Goal: Information Seeking & Learning: Check status

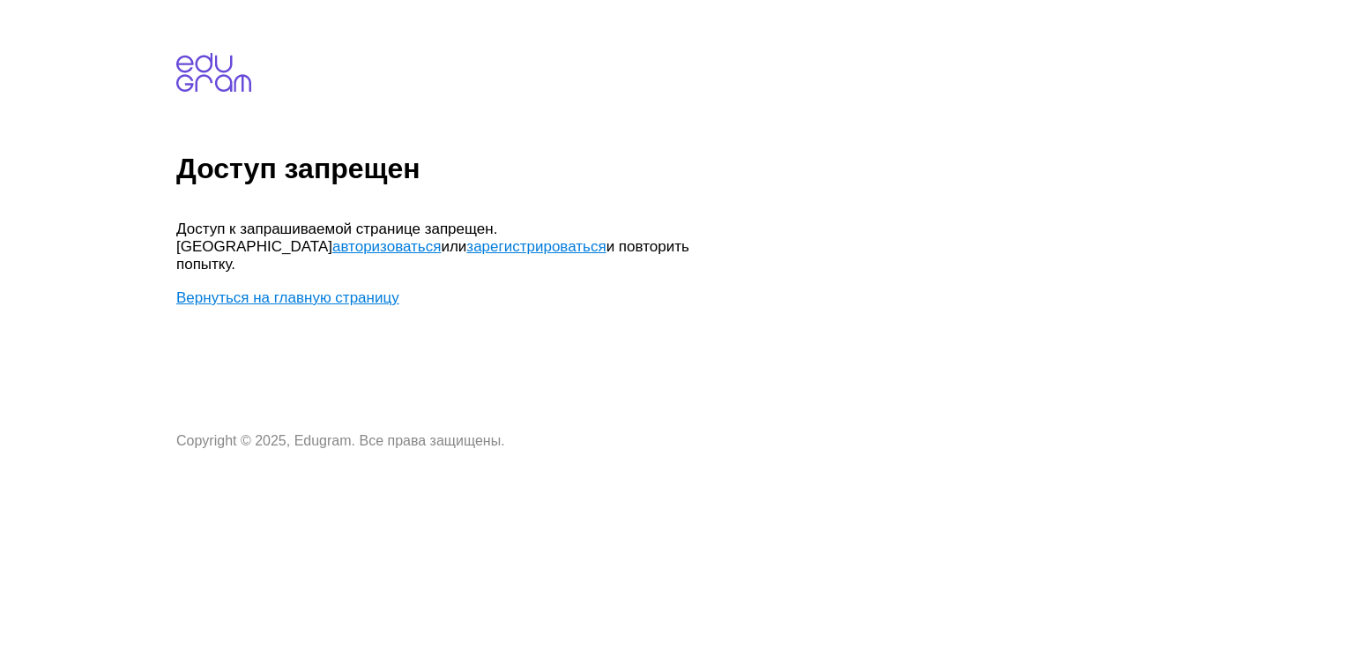
click at [441, 238] on link "авторизоваться" at bounding box center [386, 246] width 108 height 17
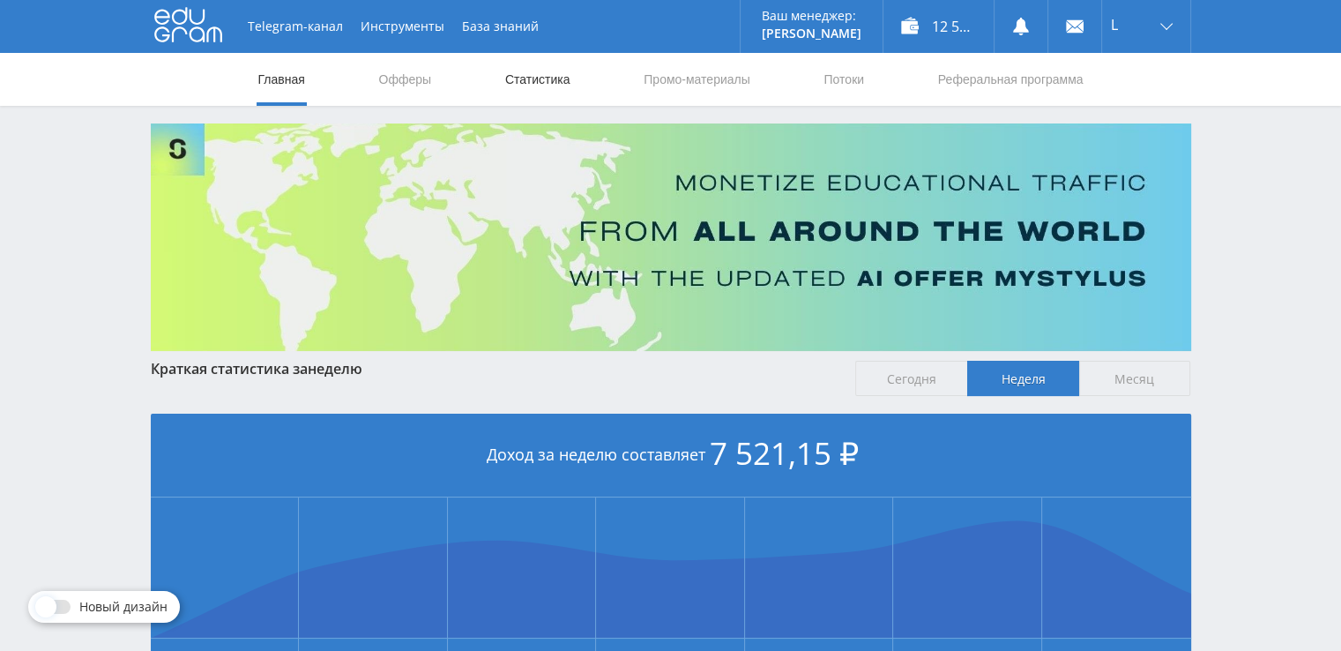
click at [511, 96] on link "Статистика" at bounding box center [537, 79] width 69 height 53
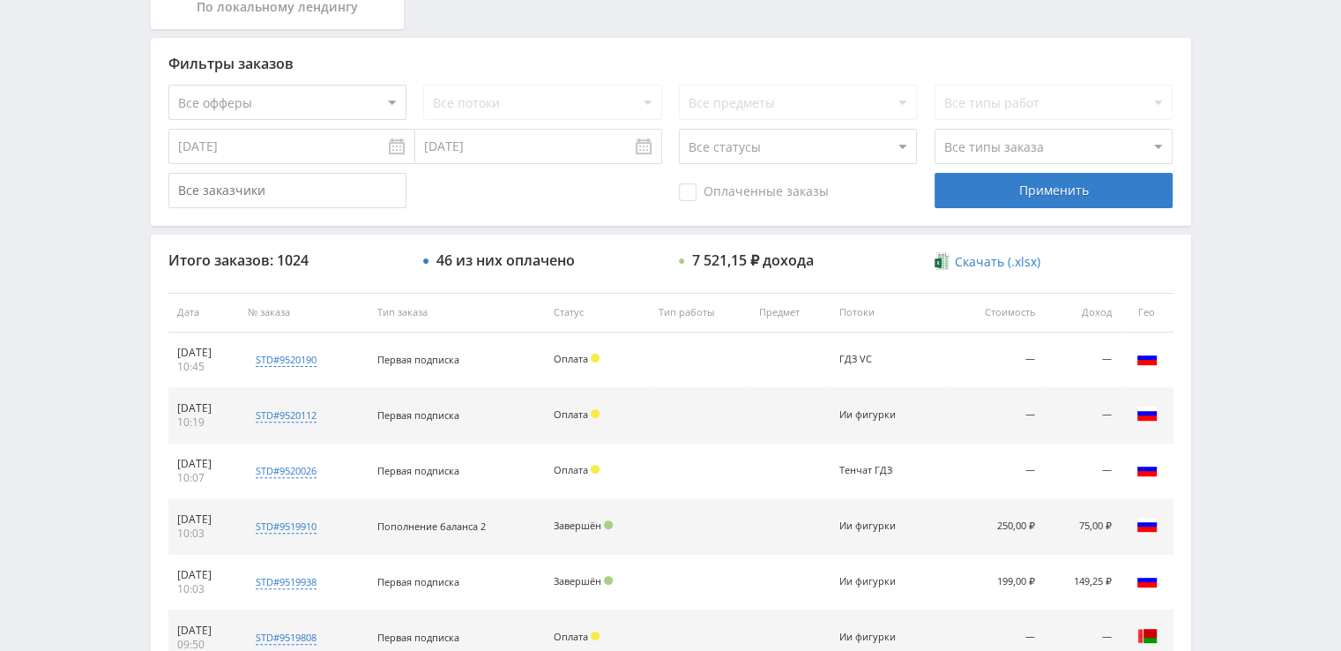
scroll to position [386, 0]
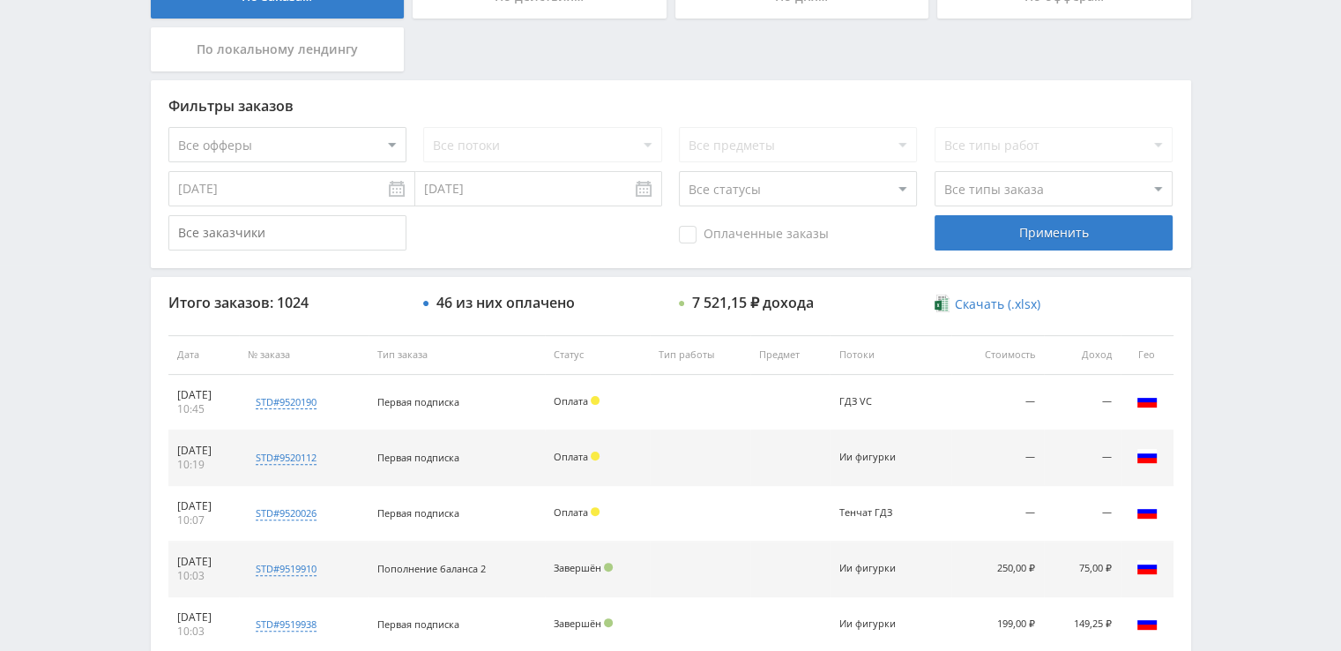
click at [869, 197] on select "Все статусы В аукционе В работе На гарантии Завершен Возврат Черновик" at bounding box center [798, 188] width 238 height 35
click at [679, 171] on select "Все статусы В аукционе В работе На гарантии Завершен Возврат Черновик" at bounding box center [798, 188] width 238 height 35
click at [732, 205] on select "Все статусы В аукционе В работе На гарантии Завершен Возврат Черновик" at bounding box center [798, 188] width 238 height 35
select select "3"
click at [679, 171] on select "Все статусы В аукционе В работе На гарантии Завершен Возврат Черновик" at bounding box center [798, 188] width 238 height 35
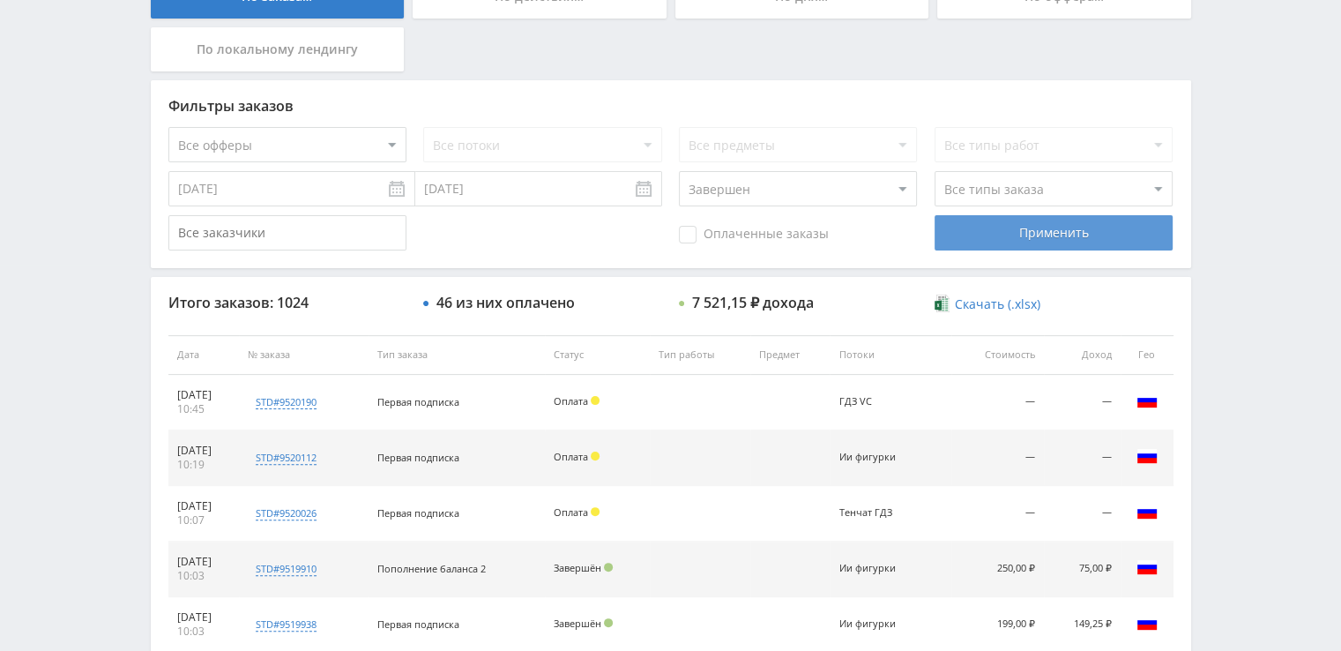
click at [991, 227] on div "Применить" at bounding box center [1053, 232] width 238 height 35
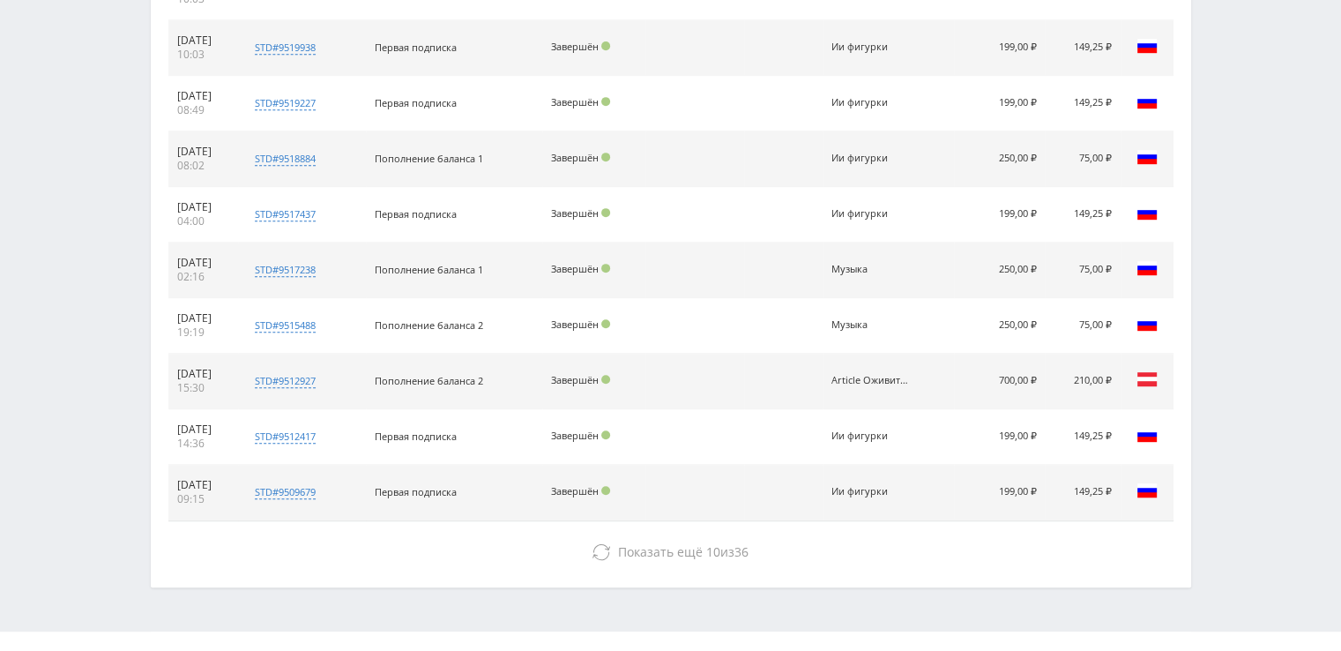
scroll to position [827, 0]
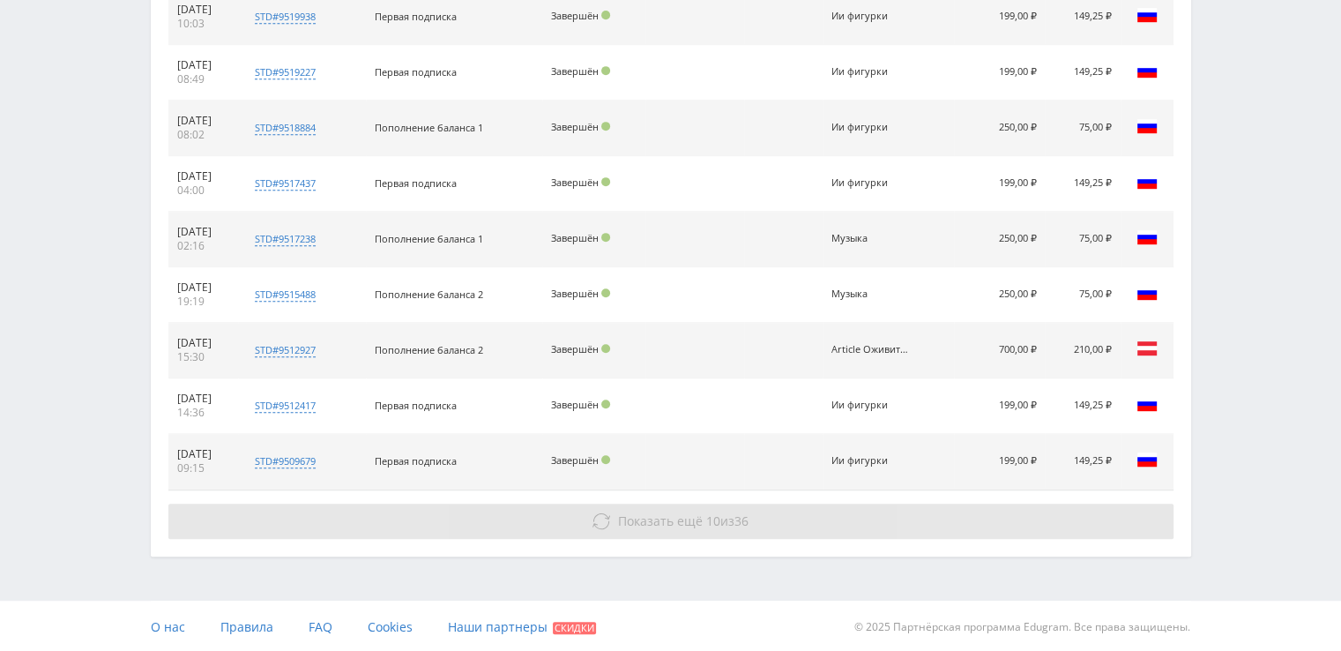
click at [600, 508] on button "Показать ещё 10 из 36" at bounding box center [670, 520] width 1005 height 35
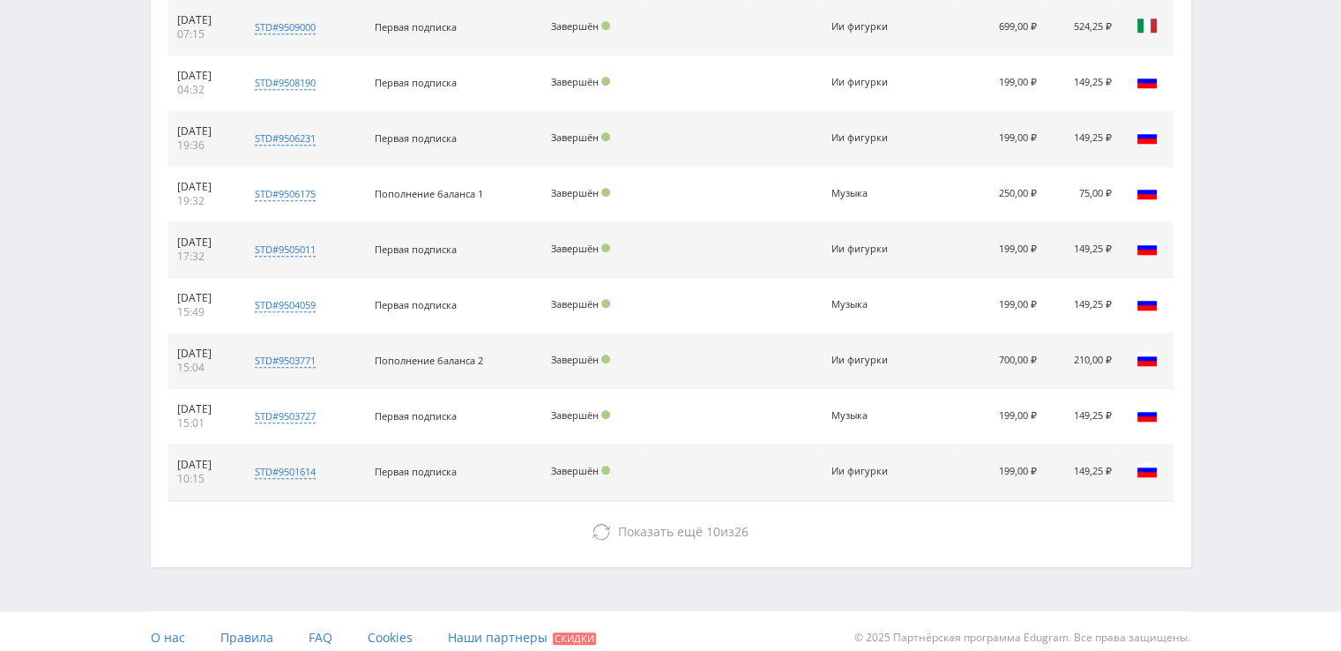
scroll to position [1380, 0]
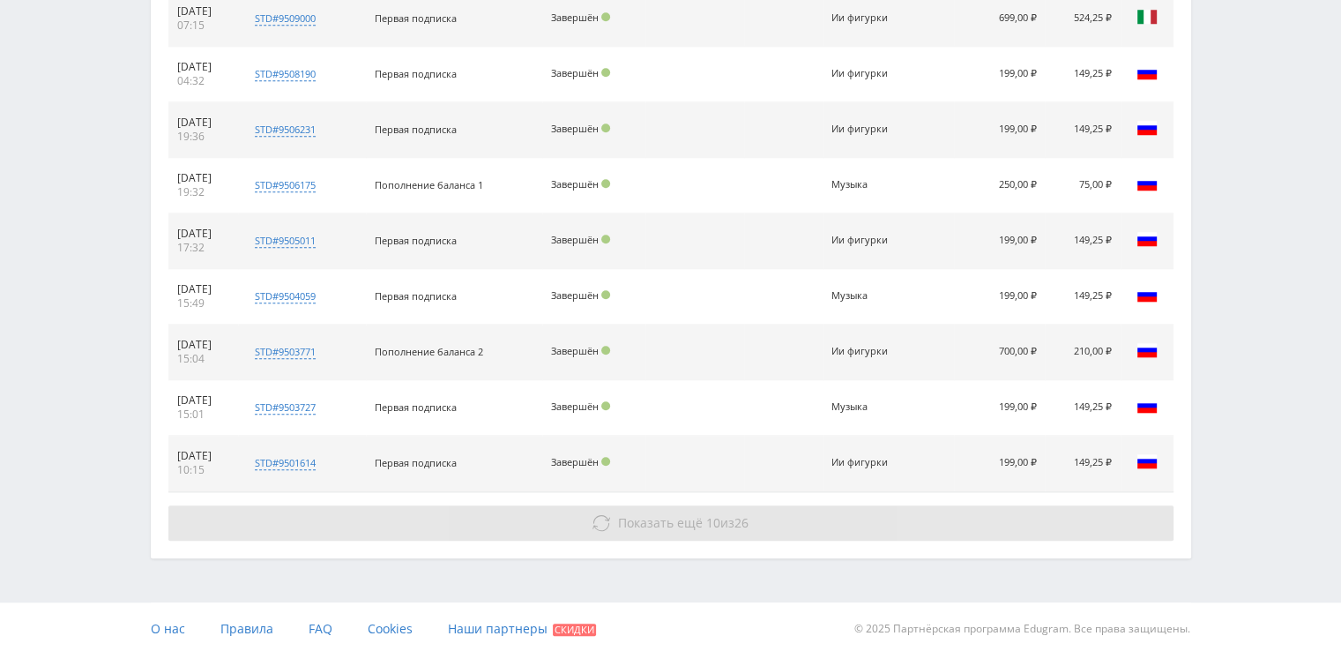
click at [642, 532] on button "Показать ещё 10 из 26" at bounding box center [670, 522] width 1005 height 35
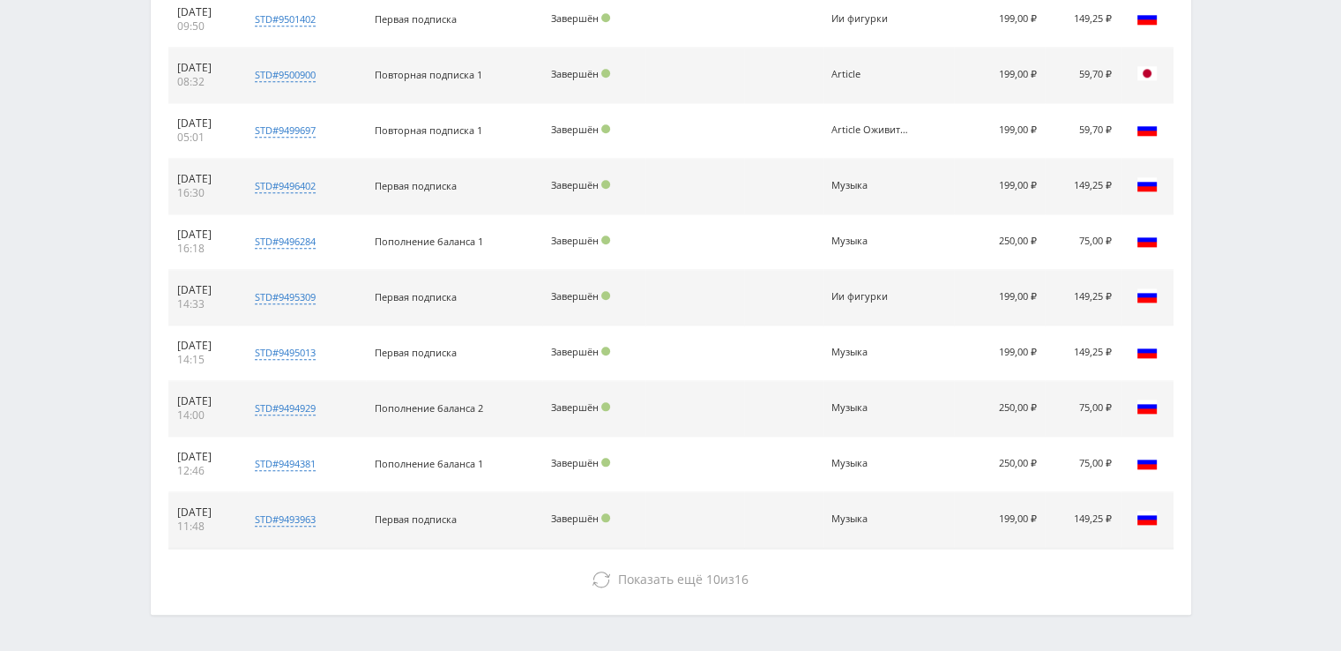
scroll to position [1934, 0]
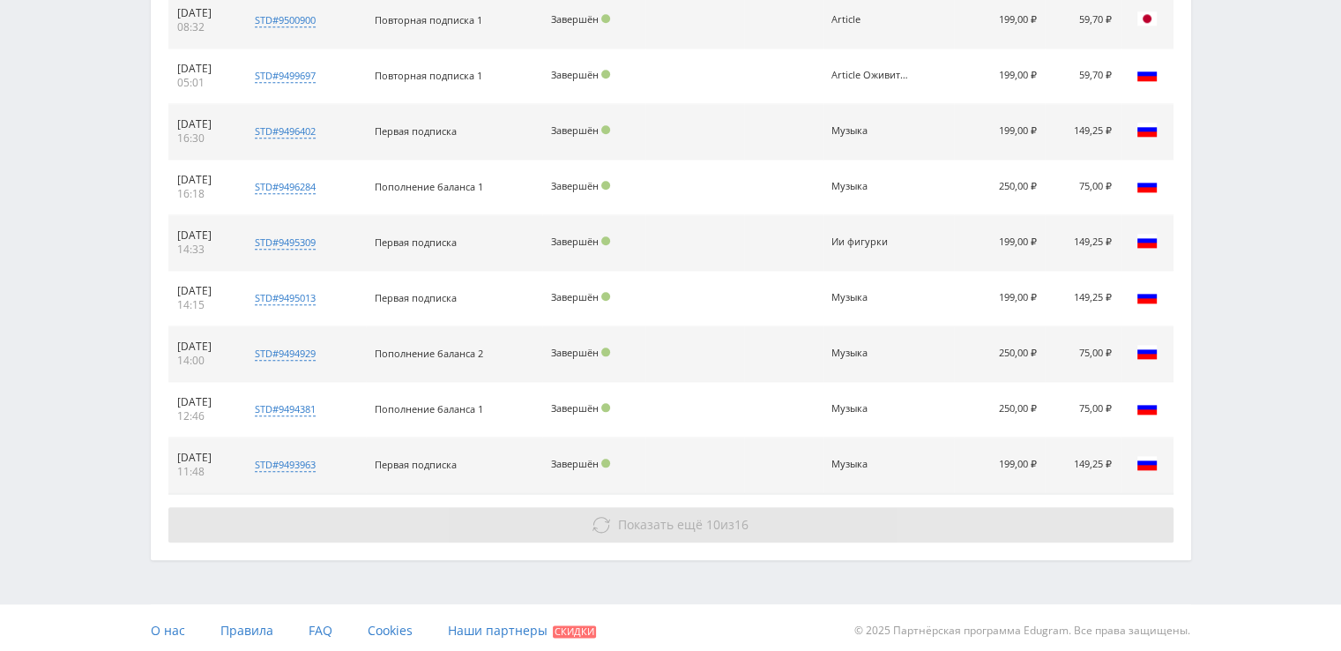
click at [652, 528] on button "Показать ещё 10 из 16" at bounding box center [670, 524] width 1005 height 35
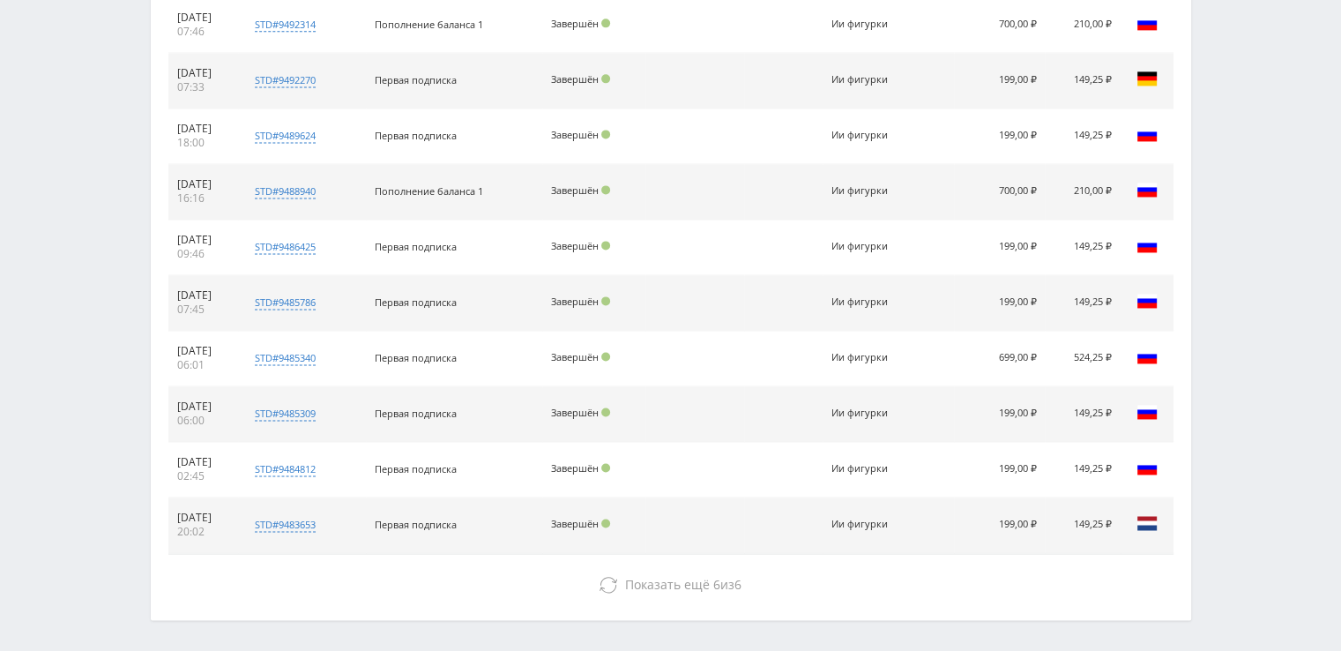
scroll to position [2488, 0]
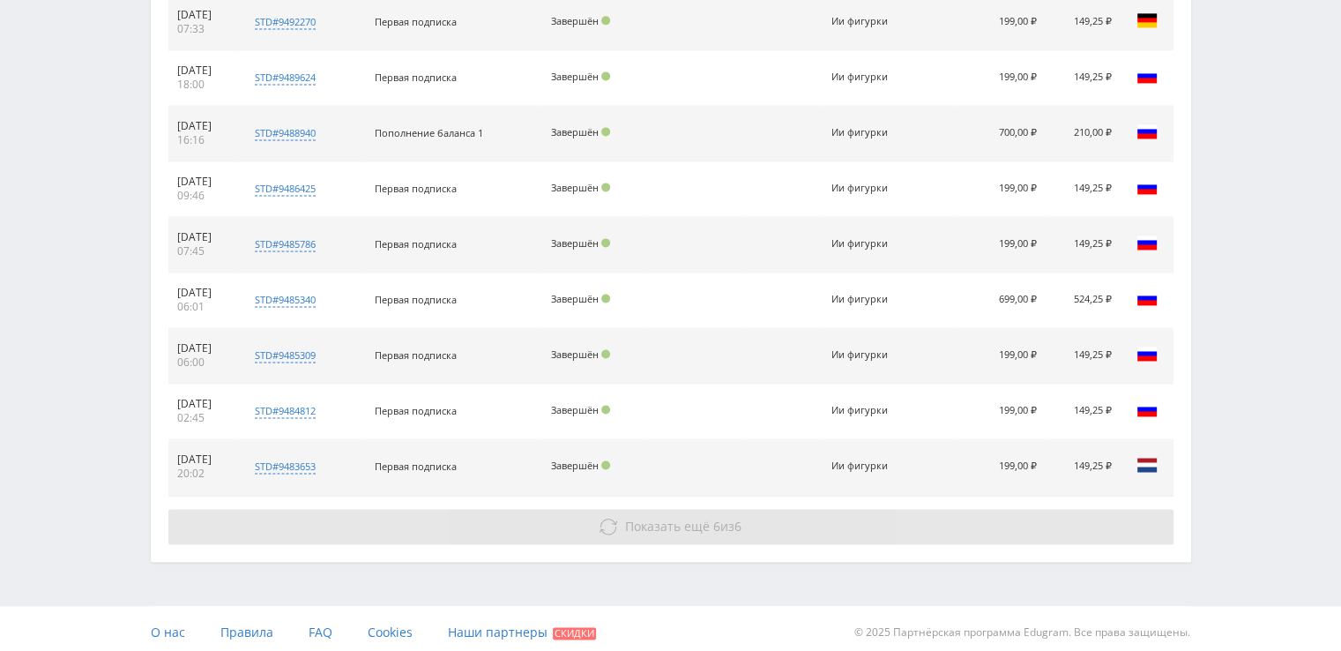
click at [658, 532] on button "Показать ещё 6 из 6" at bounding box center [670, 526] width 1005 height 35
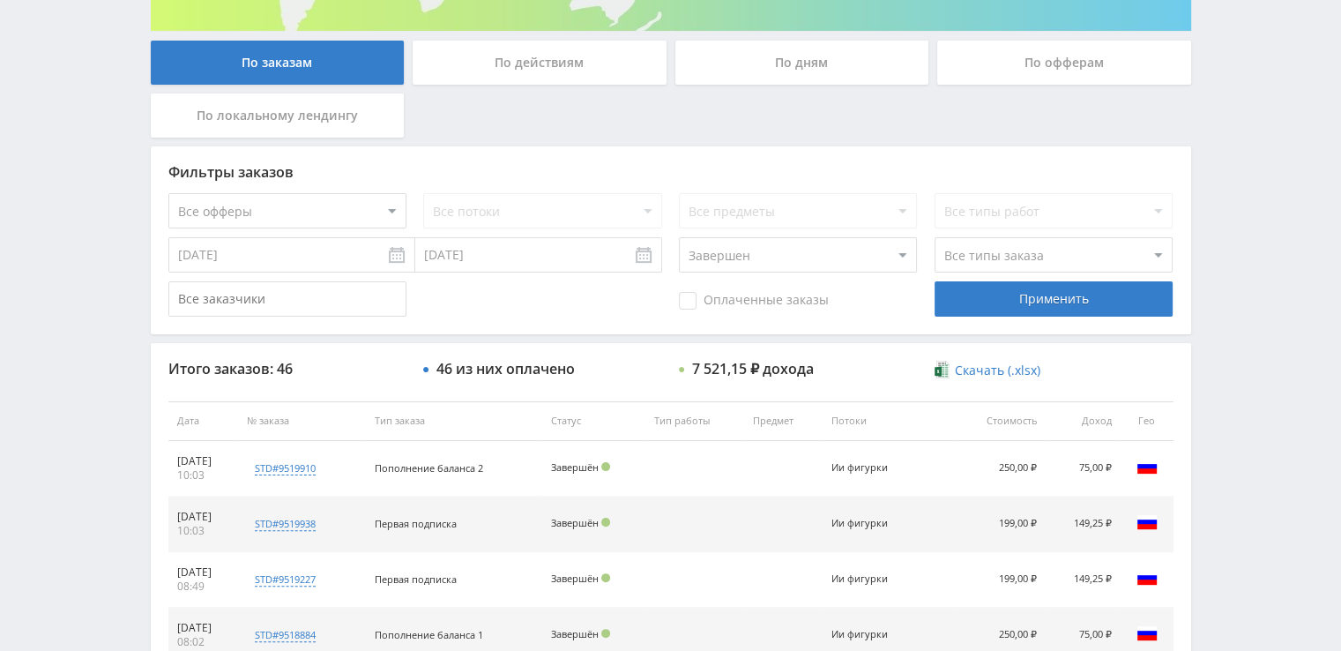
scroll to position [316, 0]
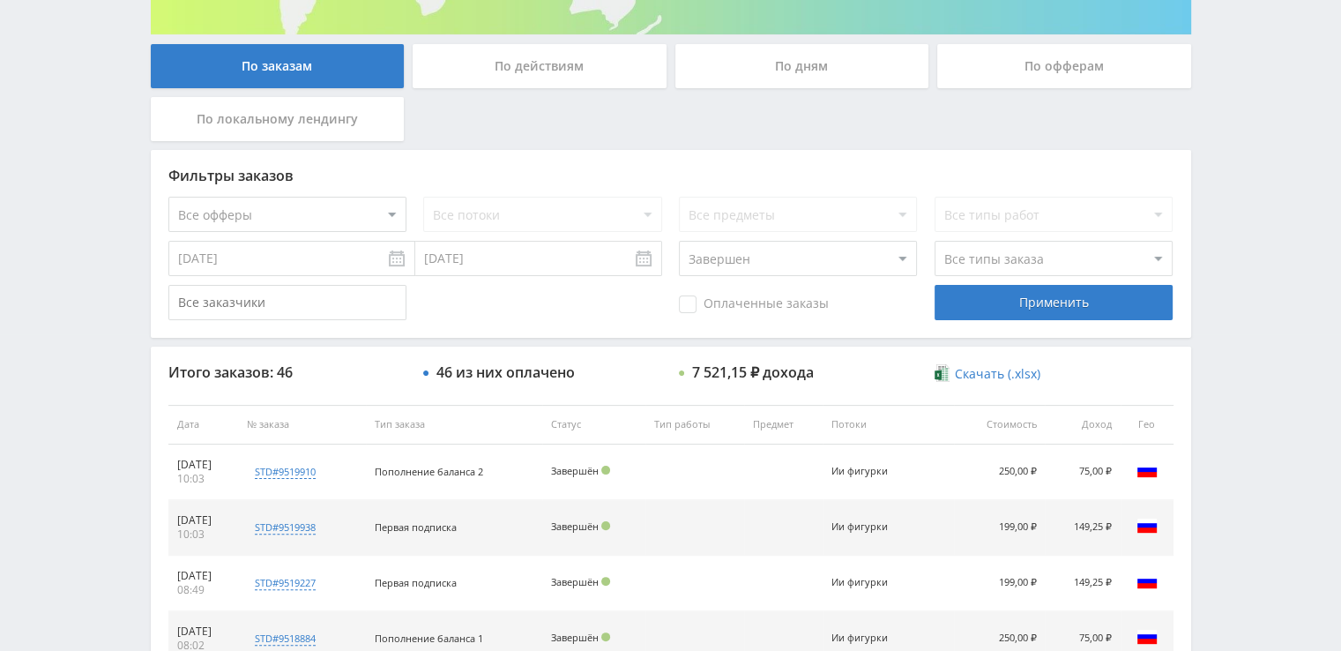
click at [956, 263] on select "Все типы заказа [PERSON_NAME] Новый заказ" at bounding box center [1053, 258] width 238 height 35
click at [640, 306] on div "Оплаченные заказы Применить" at bounding box center [670, 302] width 1005 height 35
click at [286, 223] on select "Все офферы MyStylus MyStylus - Revshare Кампус AI Studybay Автор24 Studybay Bra…" at bounding box center [287, 214] width 238 height 35
select select "340"
click at [1040, 302] on div "Применить" at bounding box center [1053, 302] width 238 height 35
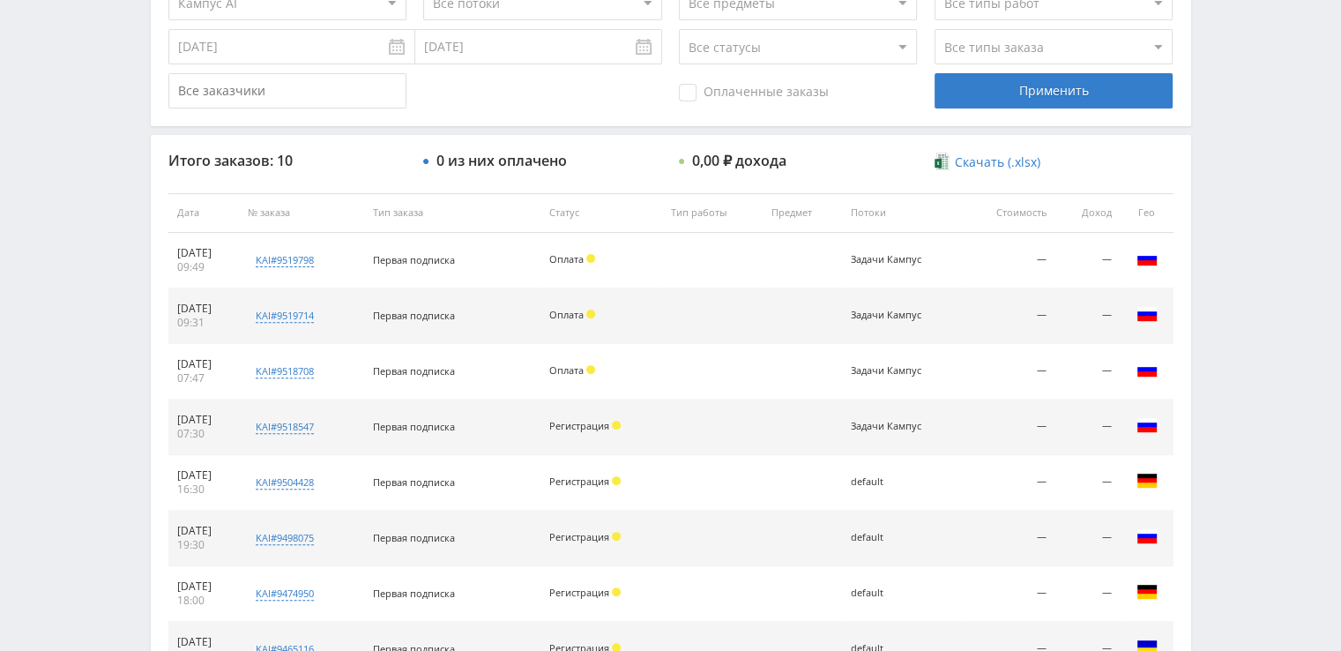
scroll to position [527, 0]
